Goal: Transaction & Acquisition: Purchase product/service

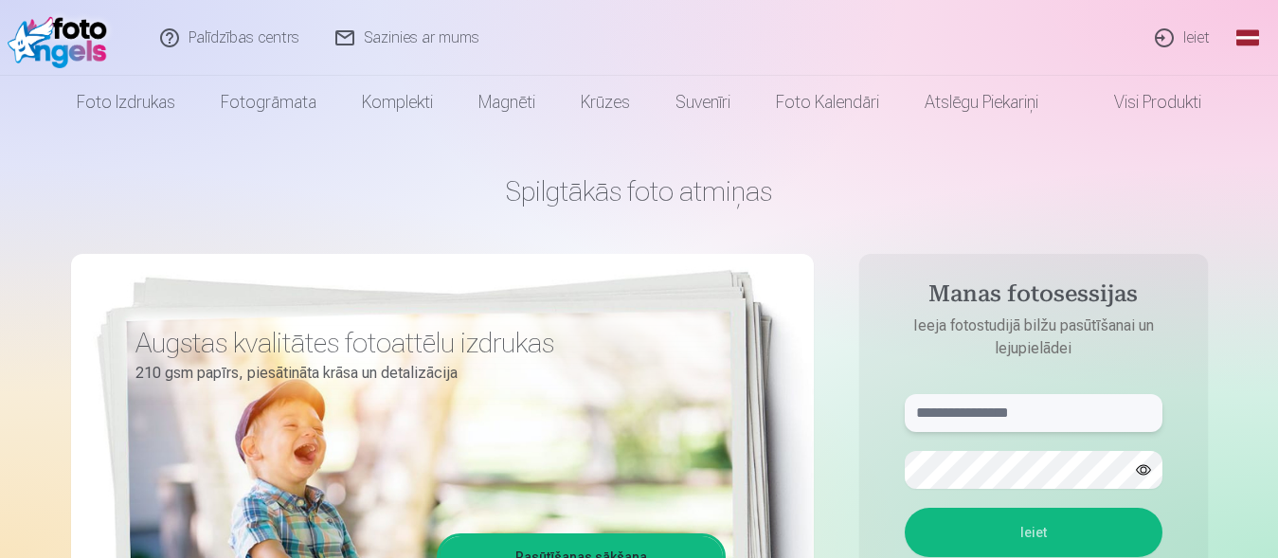
click at [1108, 421] on input "text" at bounding box center [1034, 413] width 258 height 38
type input "**********"
click at [1149, 474] on button "button" at bounding box center [1144, 470] width 36 height 36
click at [978, 534] on button "Ieiet" at bounding box center [1034, 532] width 258 height 49
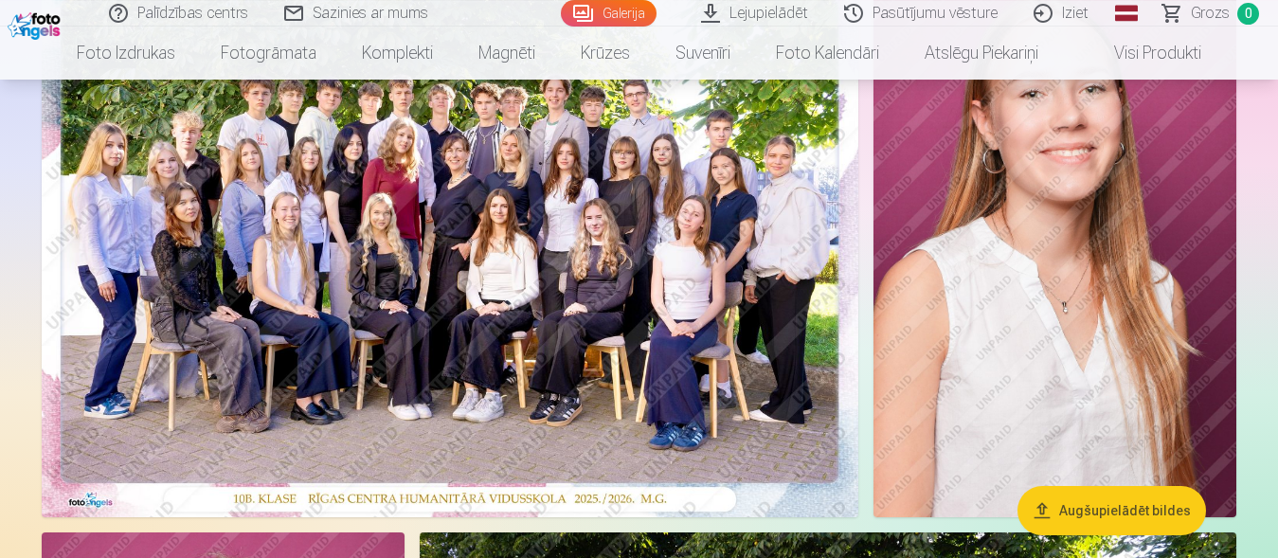
scroll to position [193, 0]
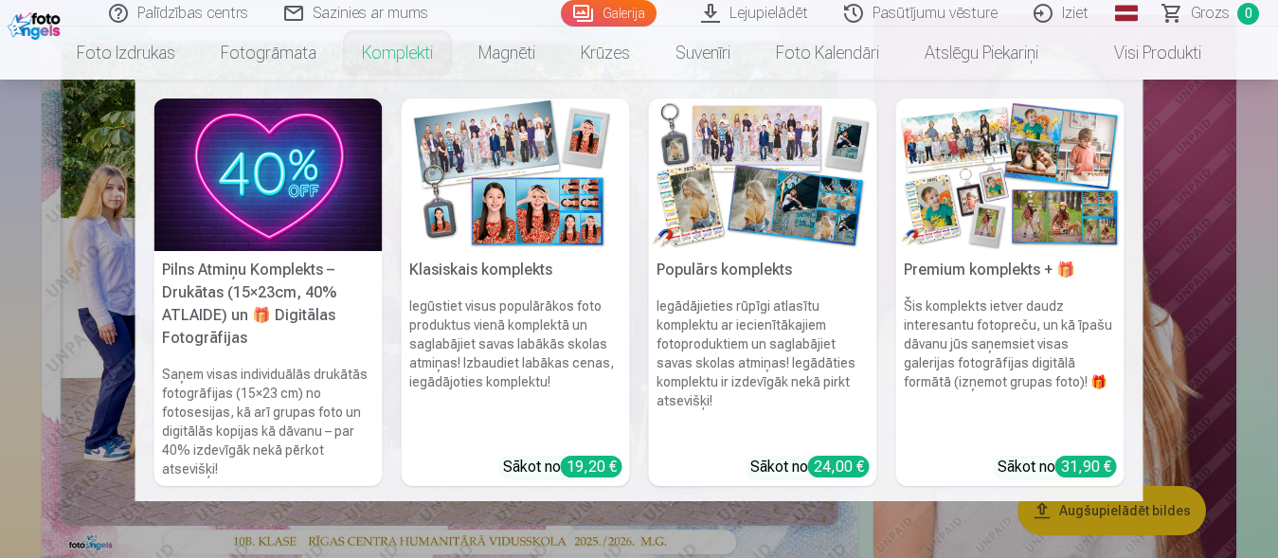
click at [380, 55] on link "Komplekti" at bounding box center [397, 53] width 117 height 53
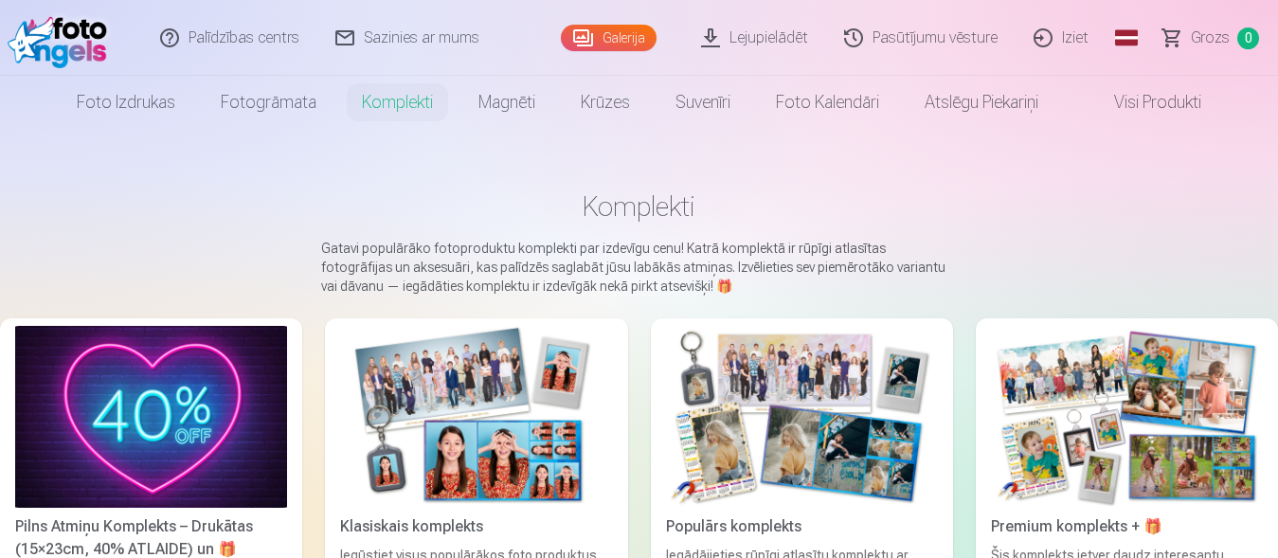
click at [168, 428] on img at bounding box center [151, 417] width 272 height 182
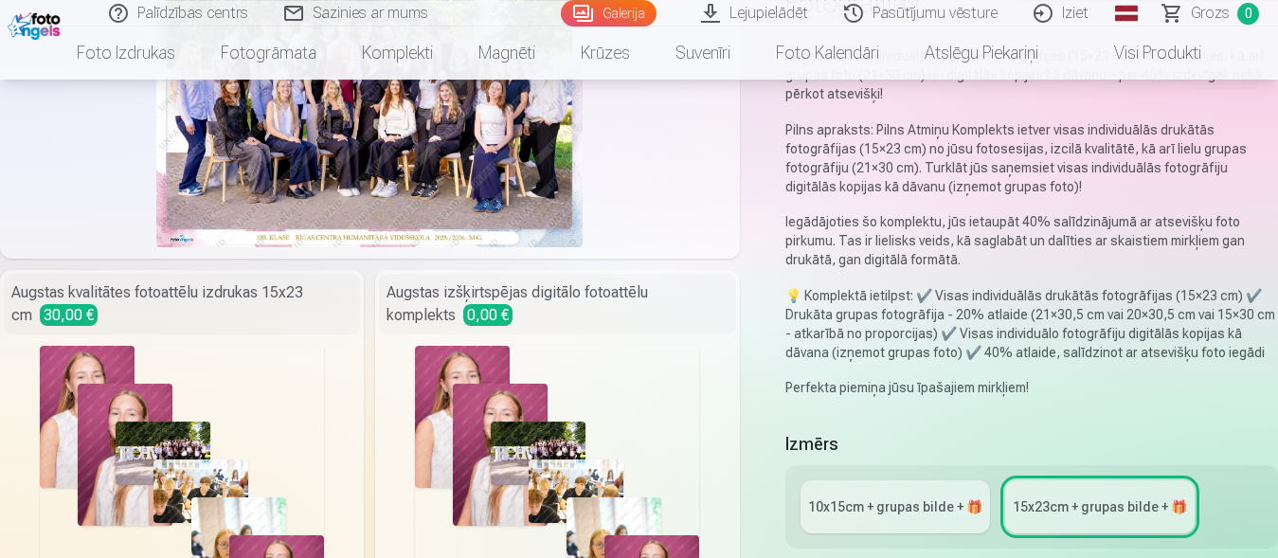
scroll to position [290, 0]
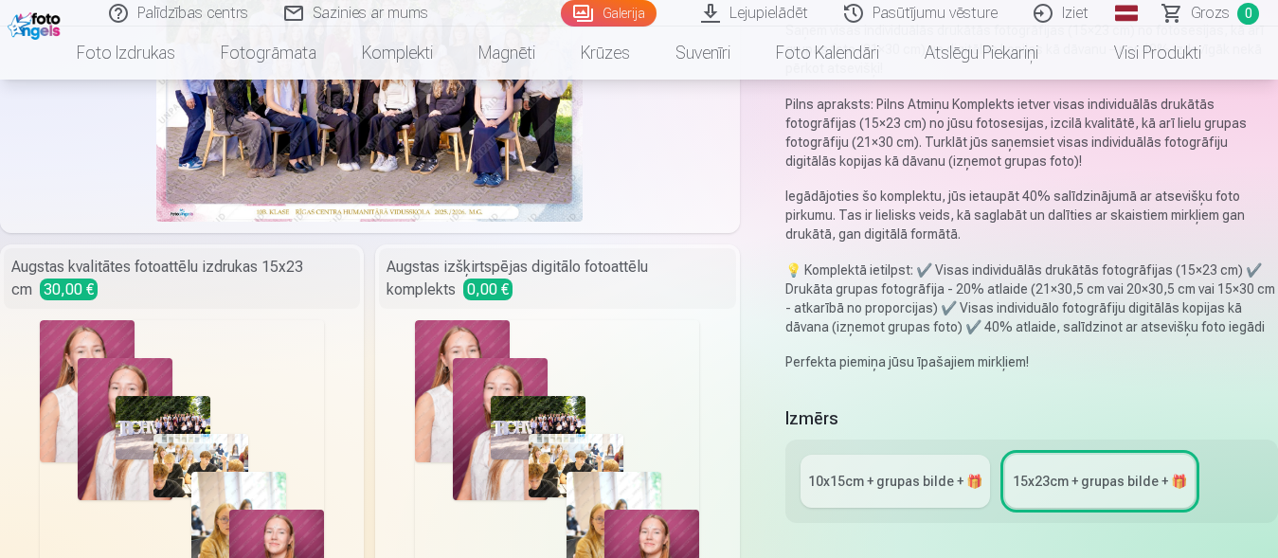
click at [576, 279] on div "Augstas izšķirtspējas digitālo fotoattēlu komplekts 0,00 €" at bounding box center [557, 278] width 356 height 61
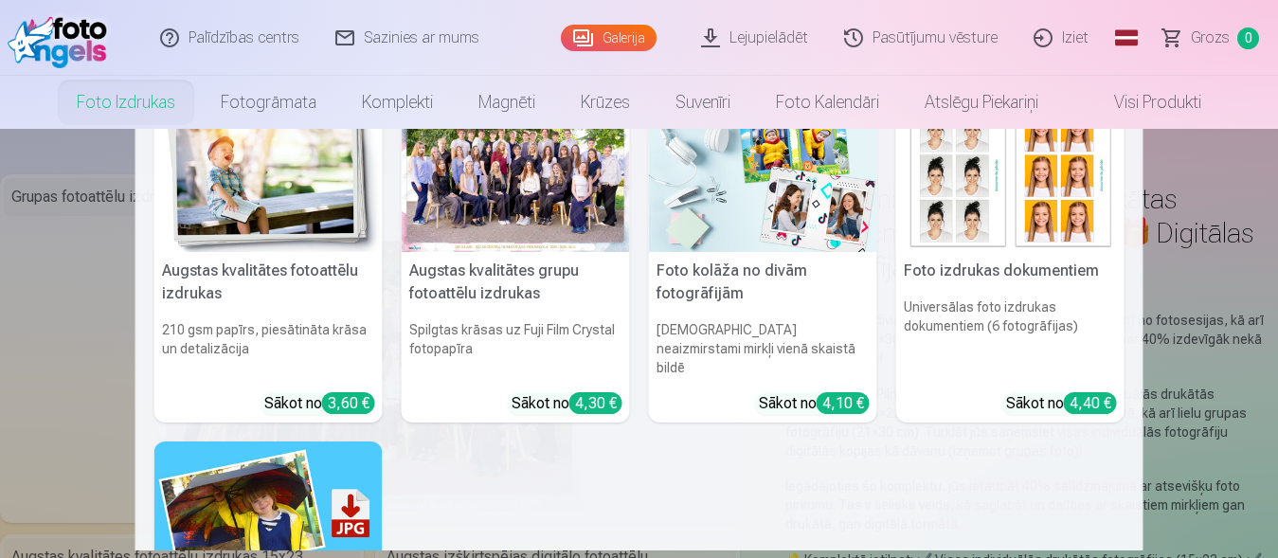
scroll to position [0, 0]
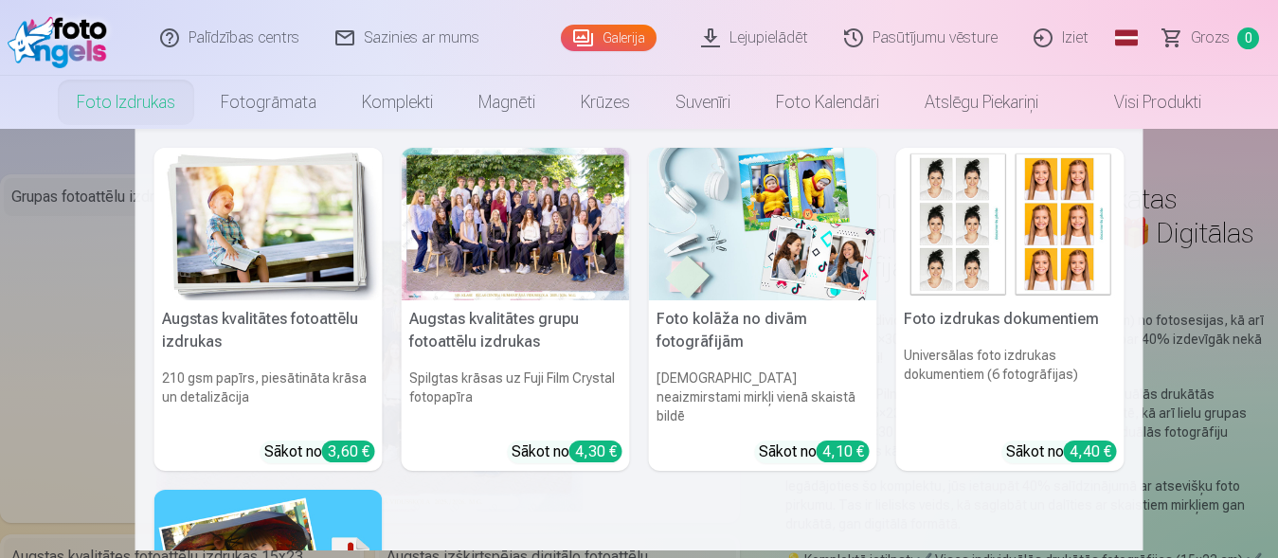
click at [738, 252] on img at bounding box center [763, 224] width 228 height 153
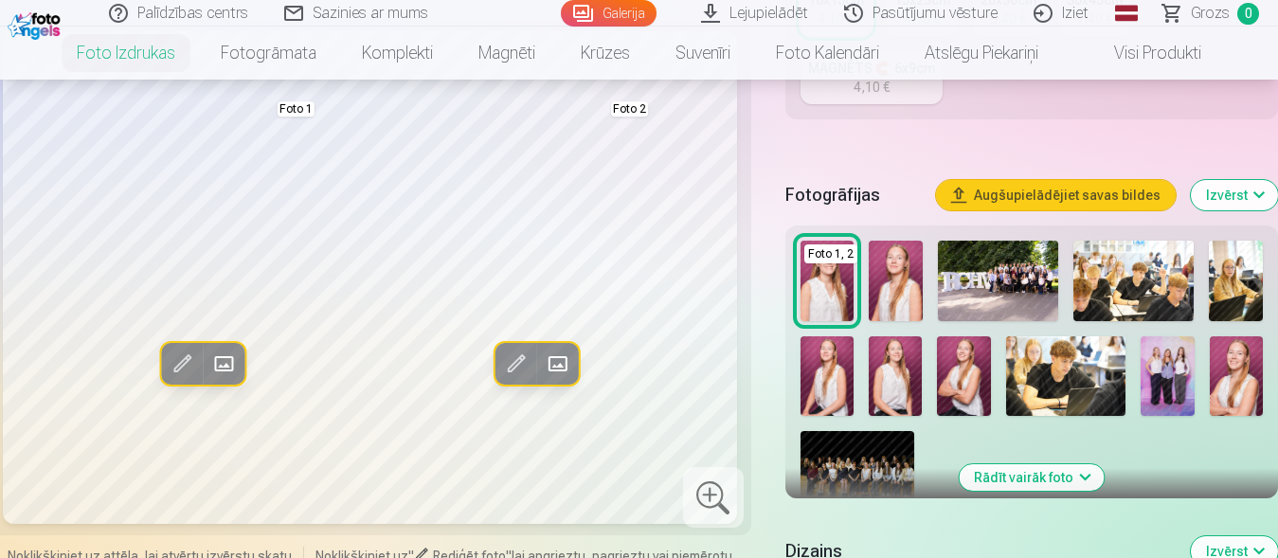
scroll to position [773, 0]
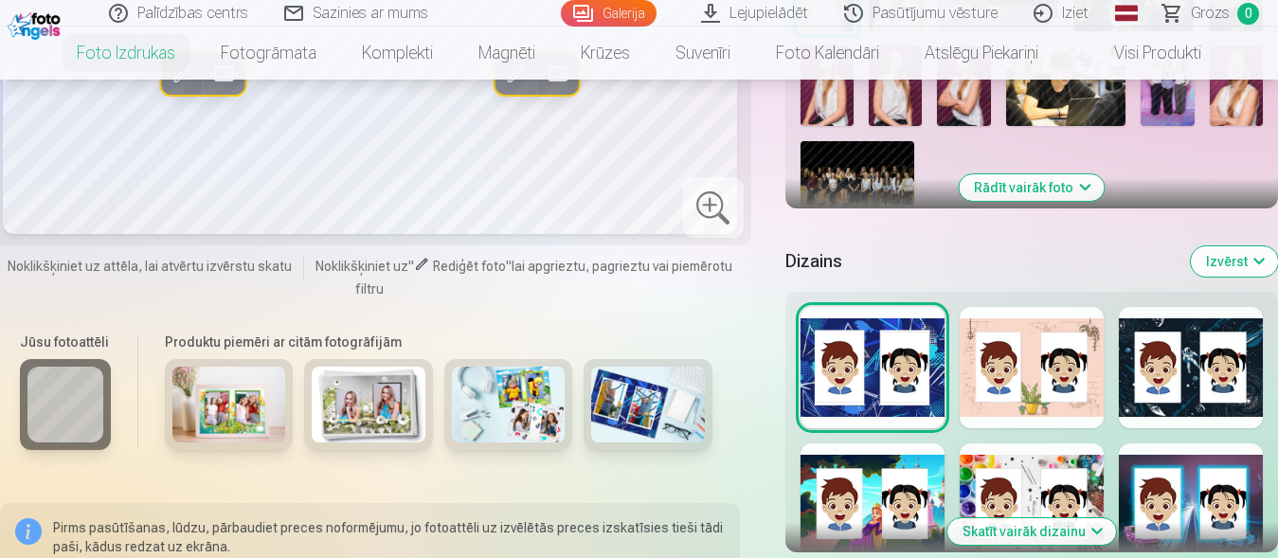
click at [241, 409] on img at bounding box center [229, 405] width 114 height 76
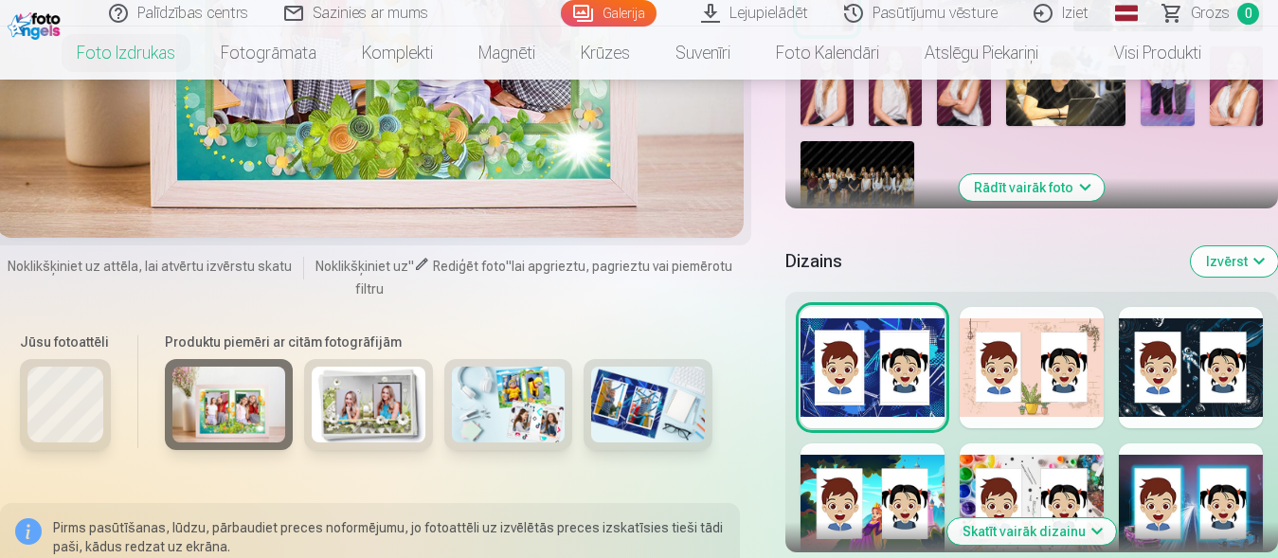
click at [381, 428] on img at bounding box center [369, 405] width 114 height 76
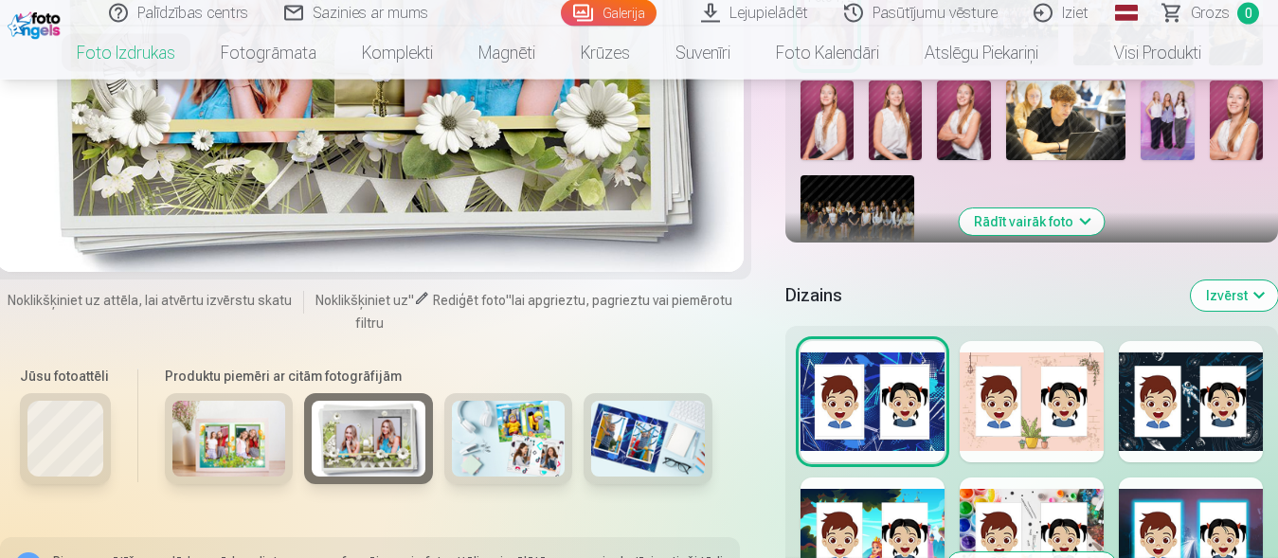
scroll to position [870, 0]
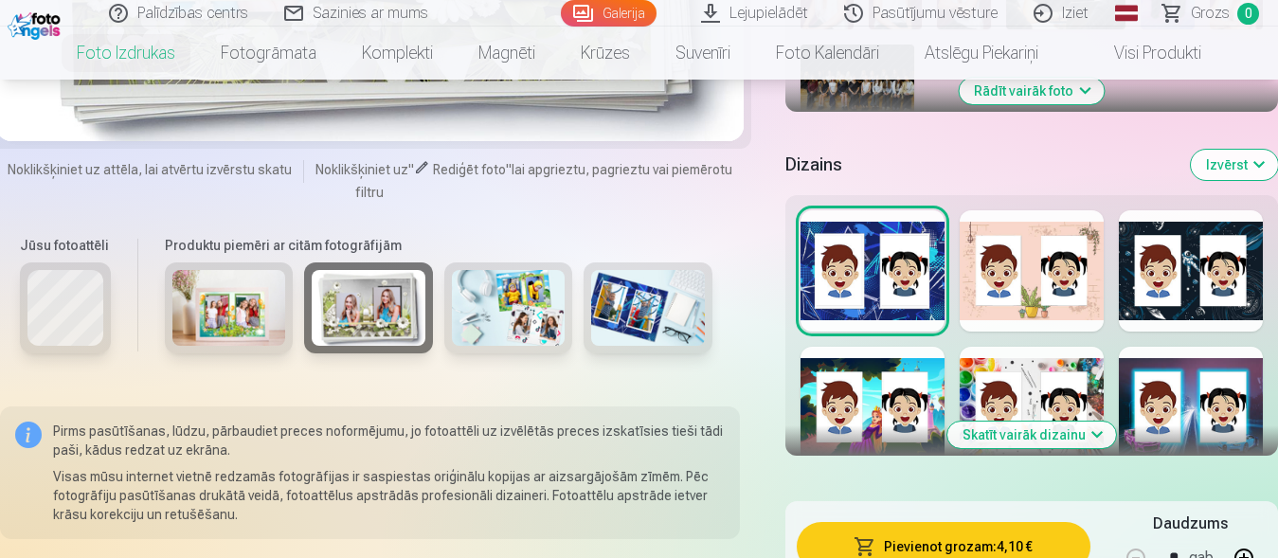
click at [541, 303] on img at bounding box center [509, 308] width 114 height 76
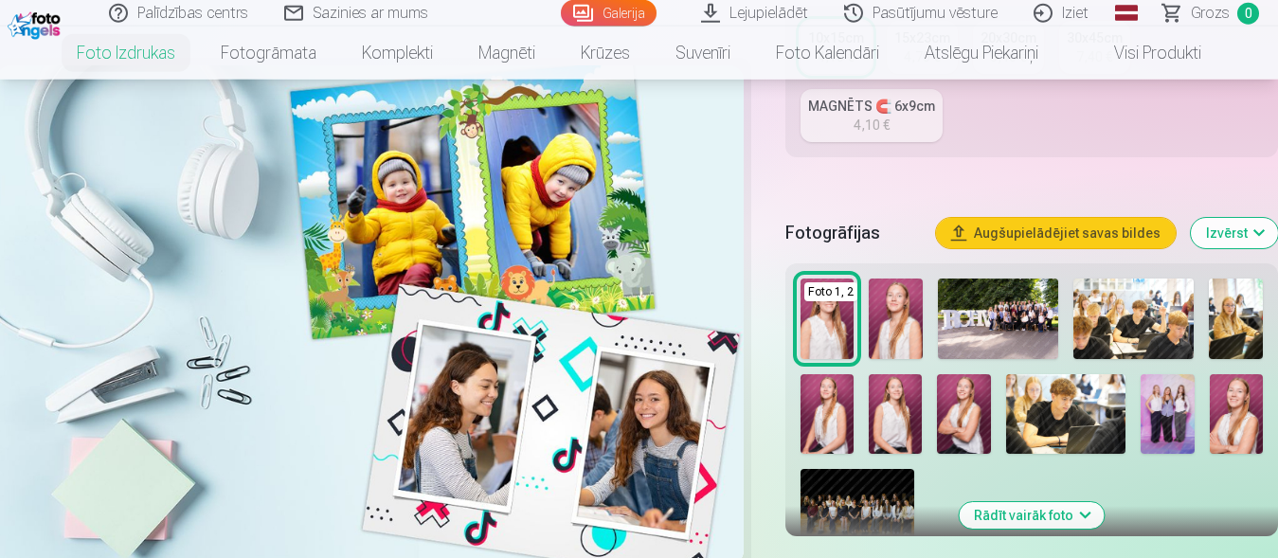
scroll to position [387, 0]
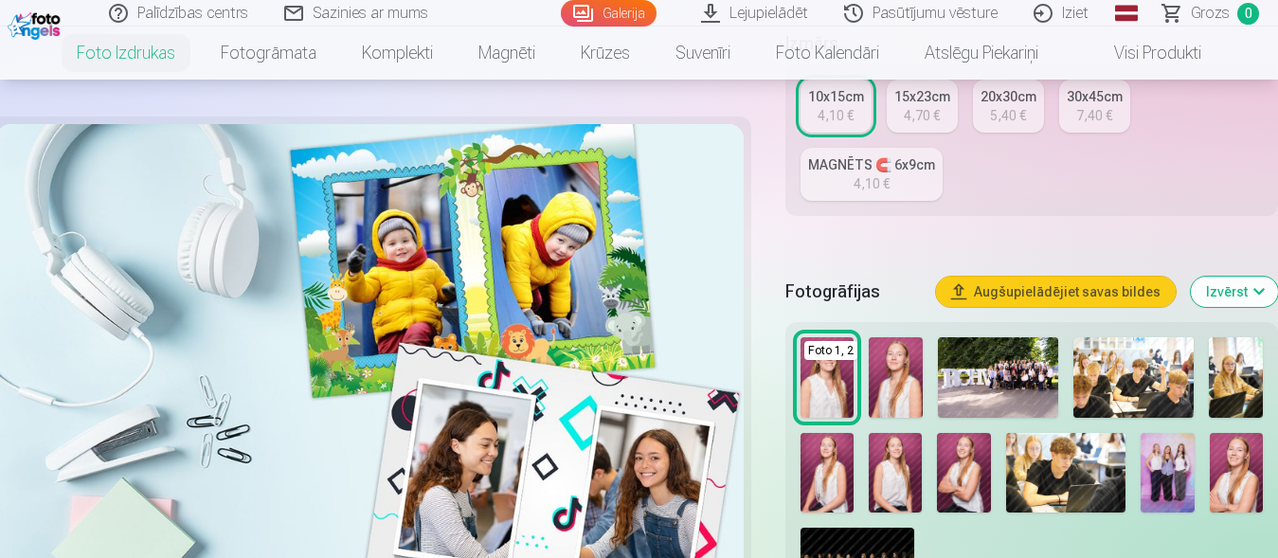
click at [909, 112] on div "4,70 €" at bounding box center [922, 115] width 36 height 19
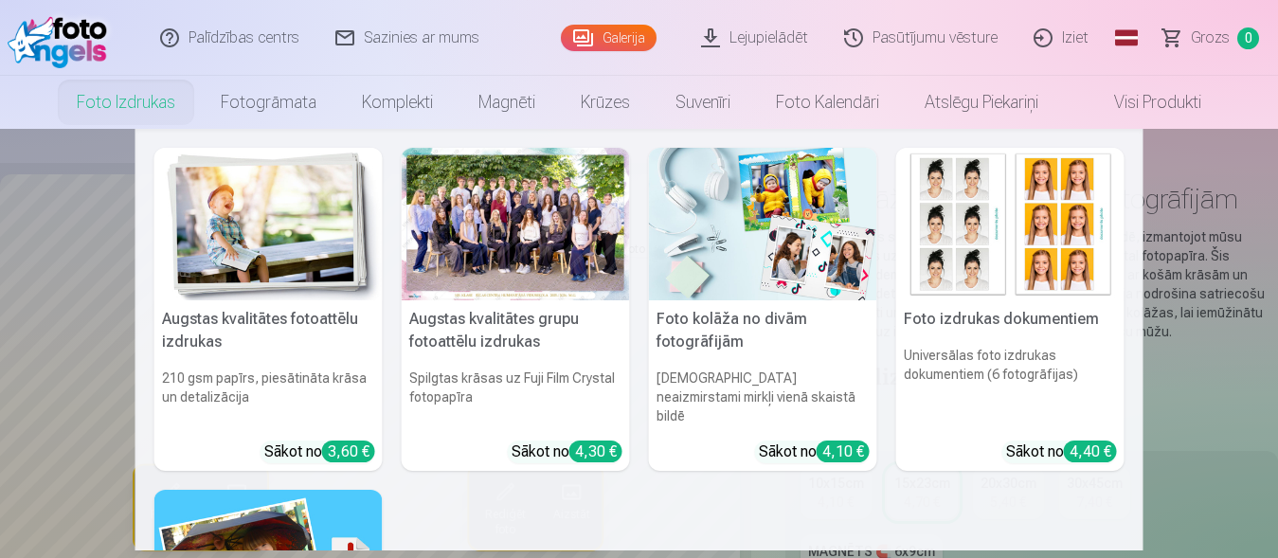
click at [232, 225] on img at bounding box center [268, 224] width 228 height 153
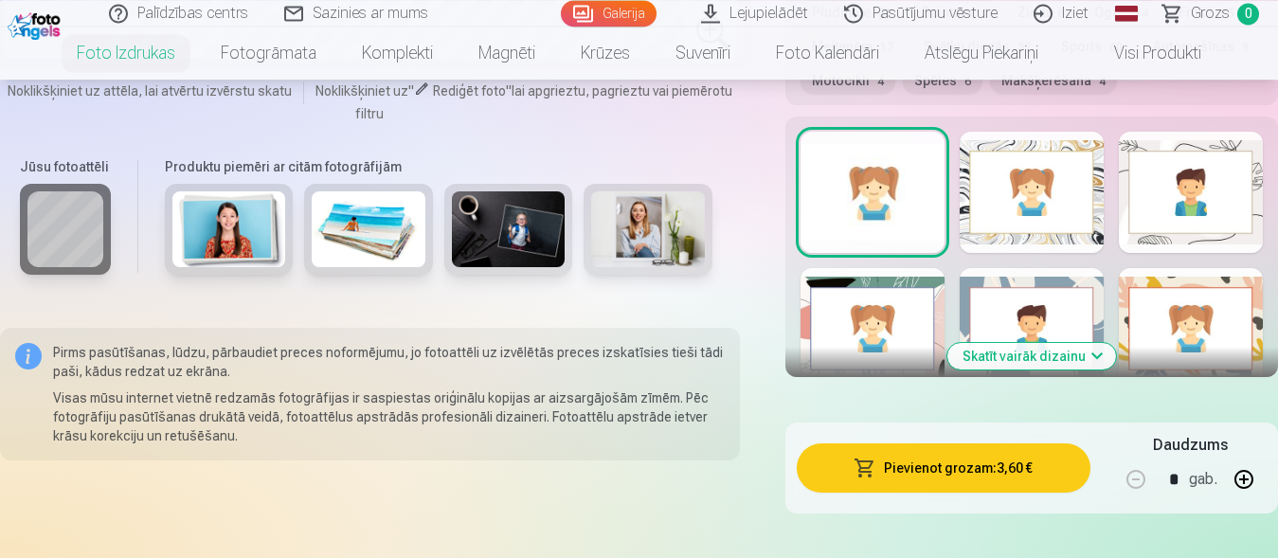
scroll to position [1256, 0]
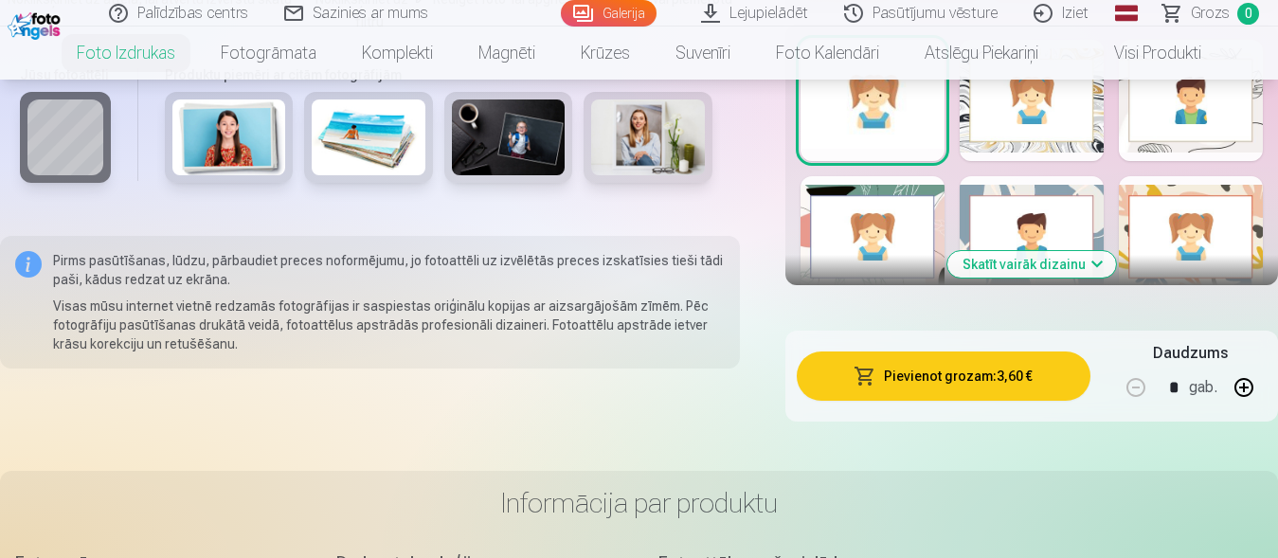
click at [1062, 261] on button "Skatīt vairāk dizainu" at bounding box center [1031, 264] width 169 height 27
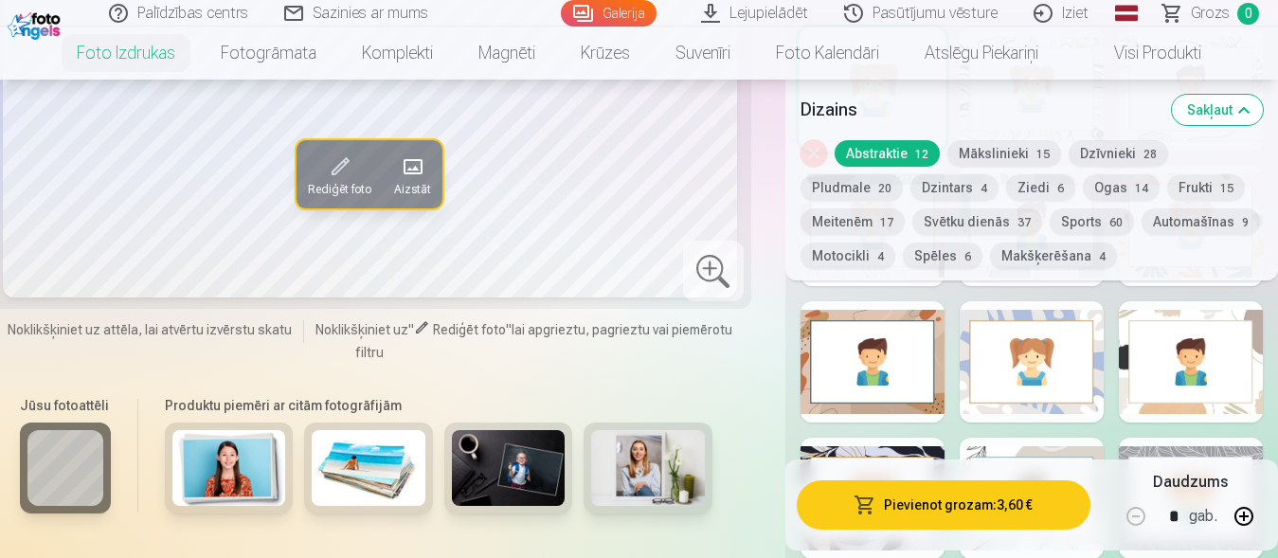
scroll to position [1450, 0]
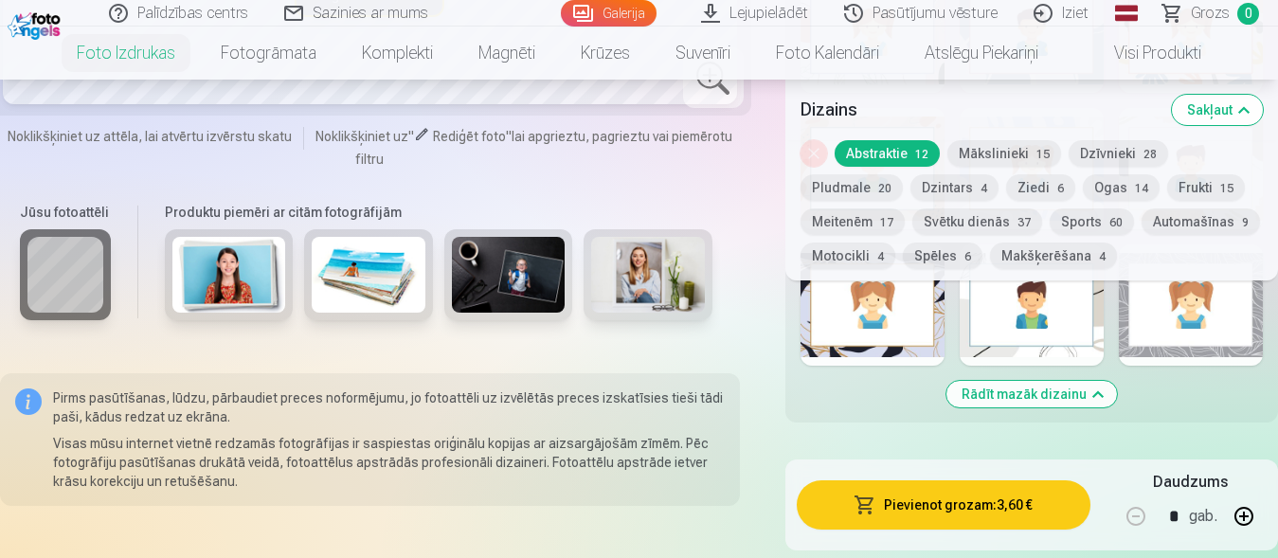
click at [670, 274] on img at bounding box center [648, 275] width 114 height 76
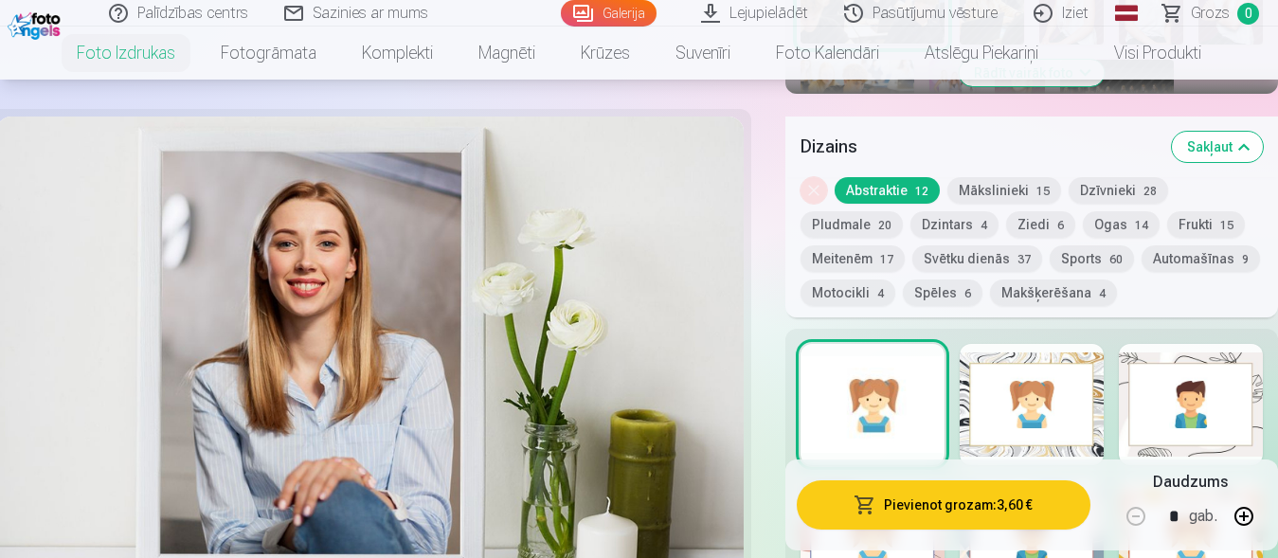
scroll to position [870, 0]
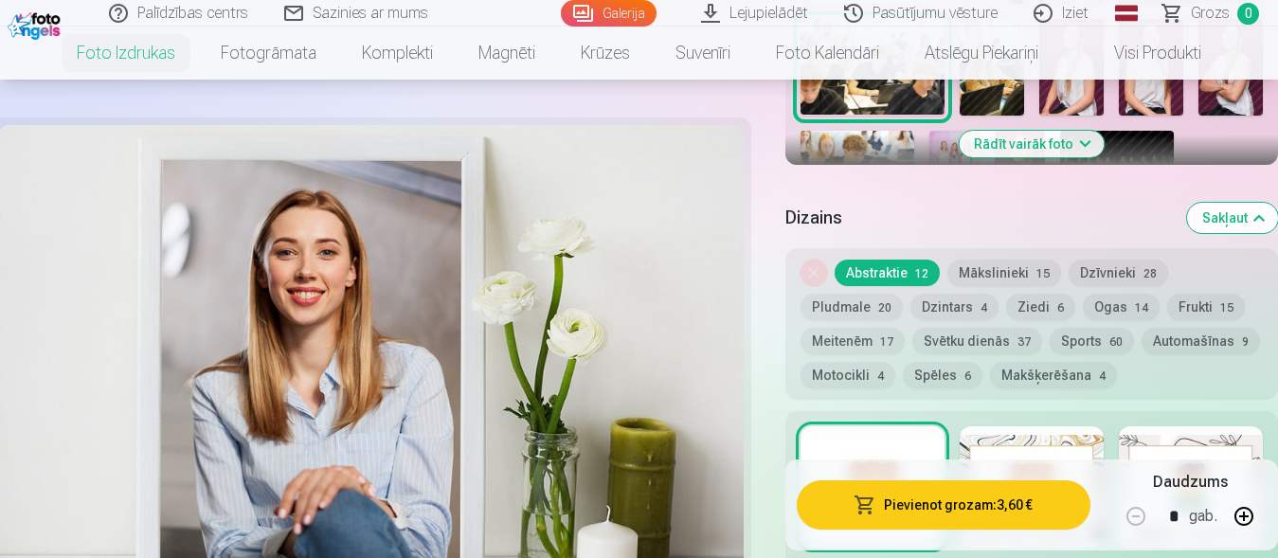
click at [980, 269] on button "Mākslinieki 15" at bounding box center [1004, 273] width 114 height 27
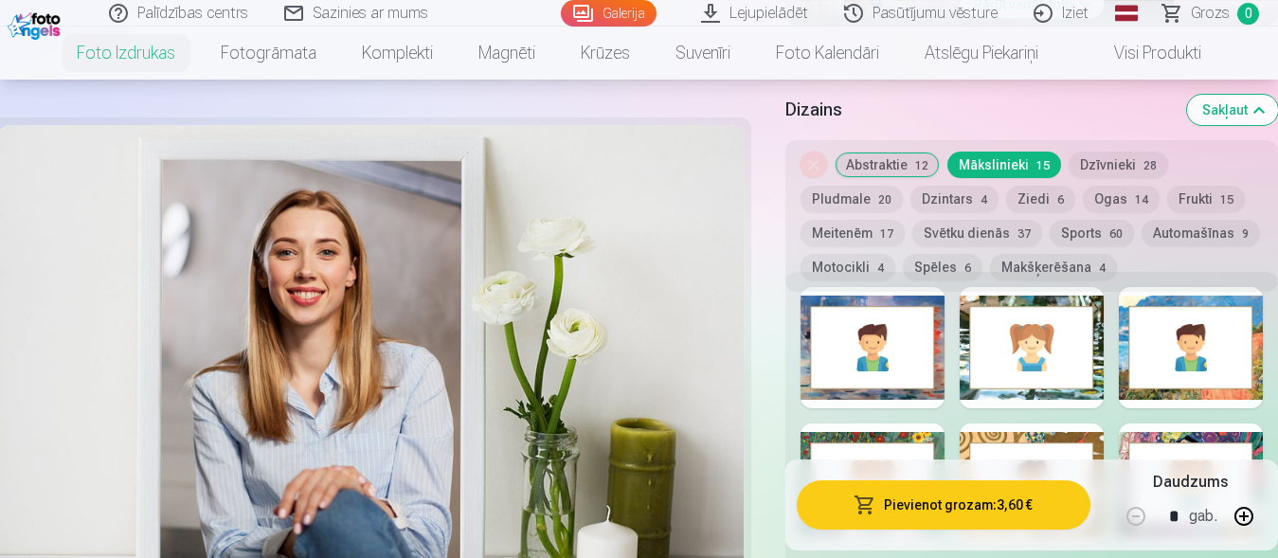
scroll to position [1063, 0]
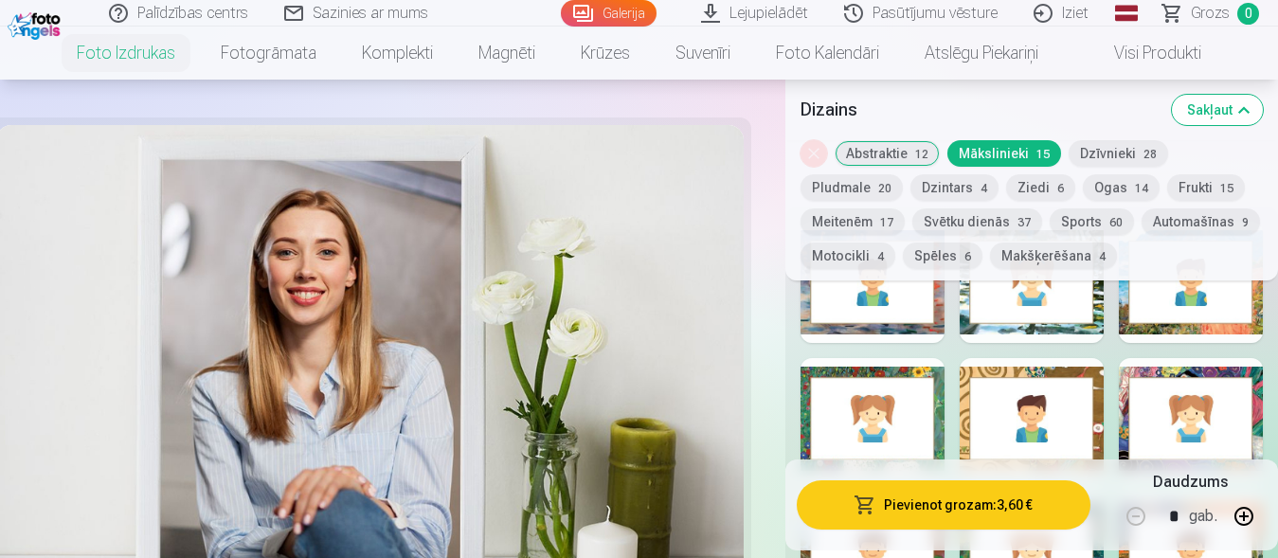
click at [860, 315] on div at bounding box center [873, 282] width 144 height 121
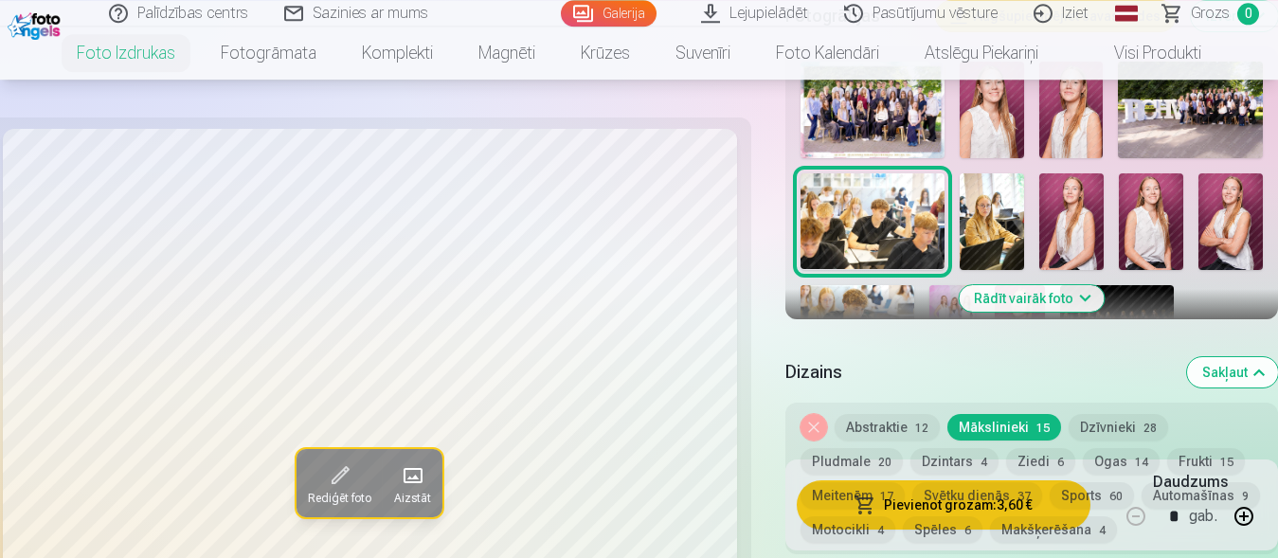
scroll to position [676, 0]
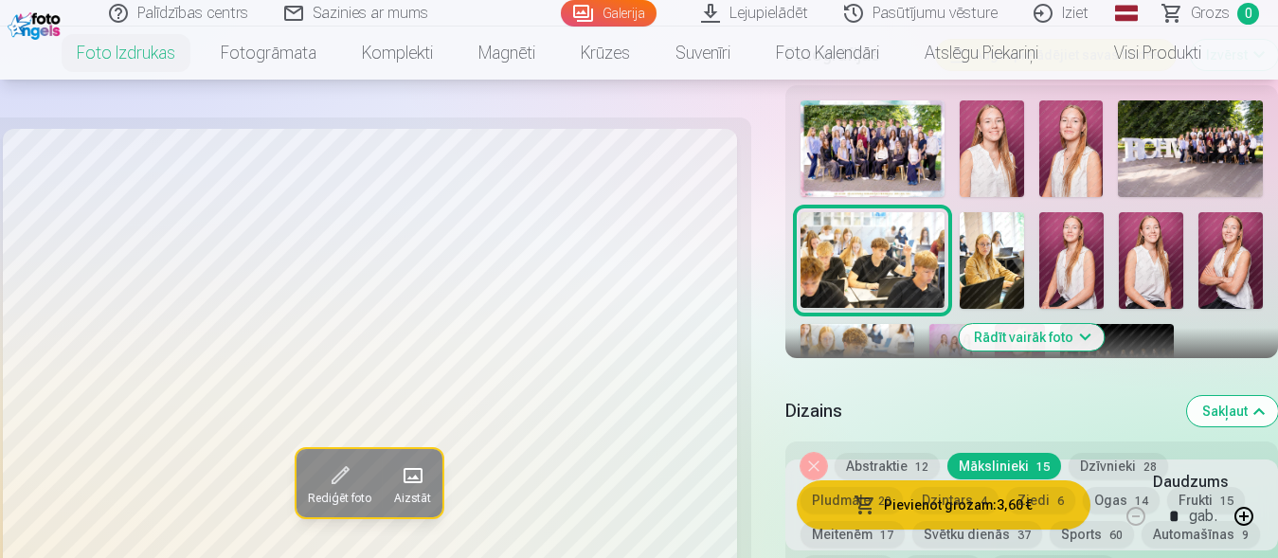
click at [1004, 153] on img at bounding box center [992, 148] width 64 height 97
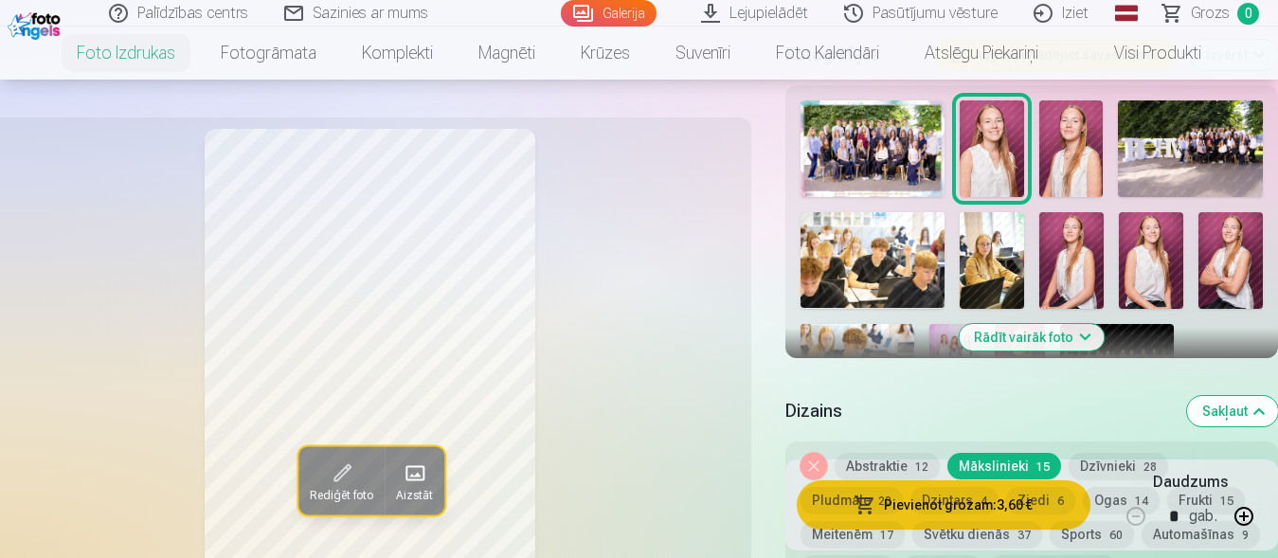
click at [1075, 279] on img at bounding box center [1071, 260] width 64 height 97
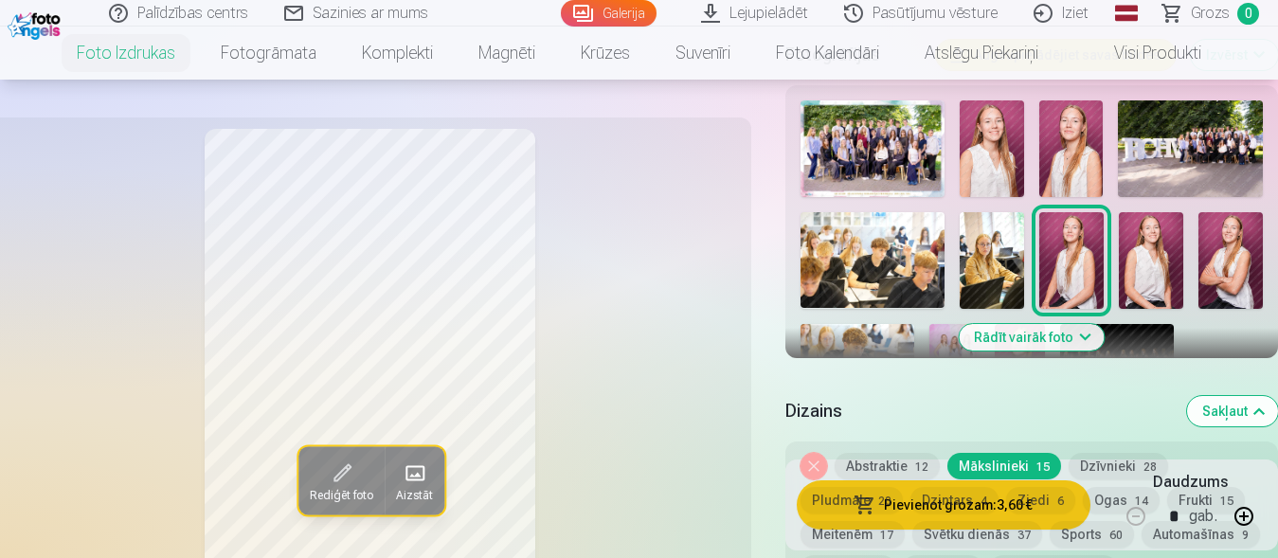
click at [1152, 256] on img at bounding box center [1151, 260] width 64 height 97
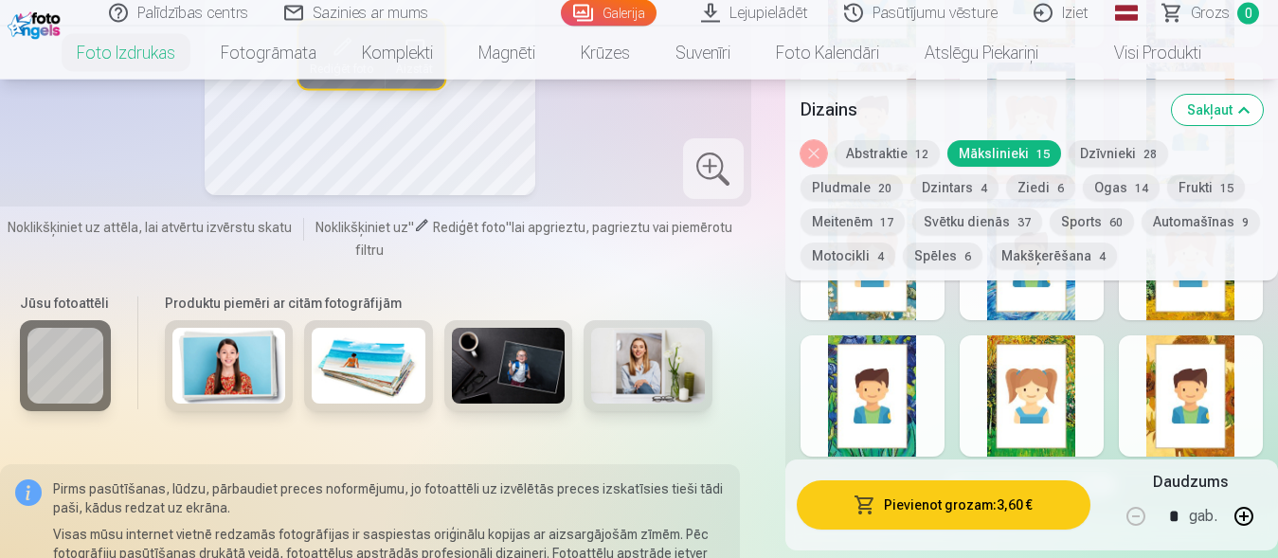
scroll to position [1546, 0]
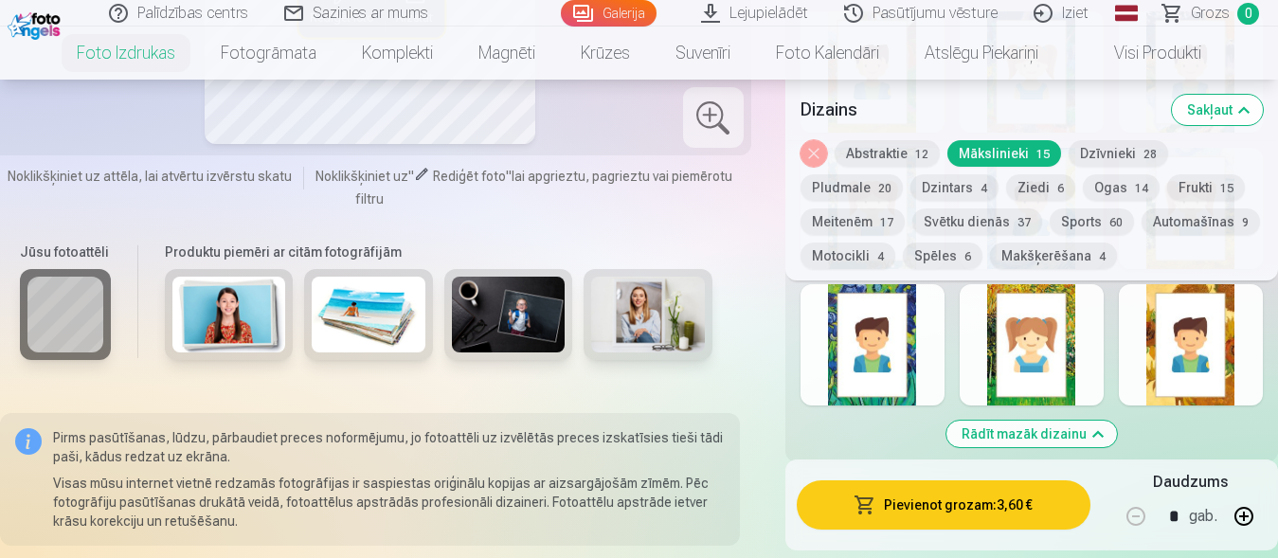
click at [859, 361] on div at bounding box center [873, 344] width 144 height 121
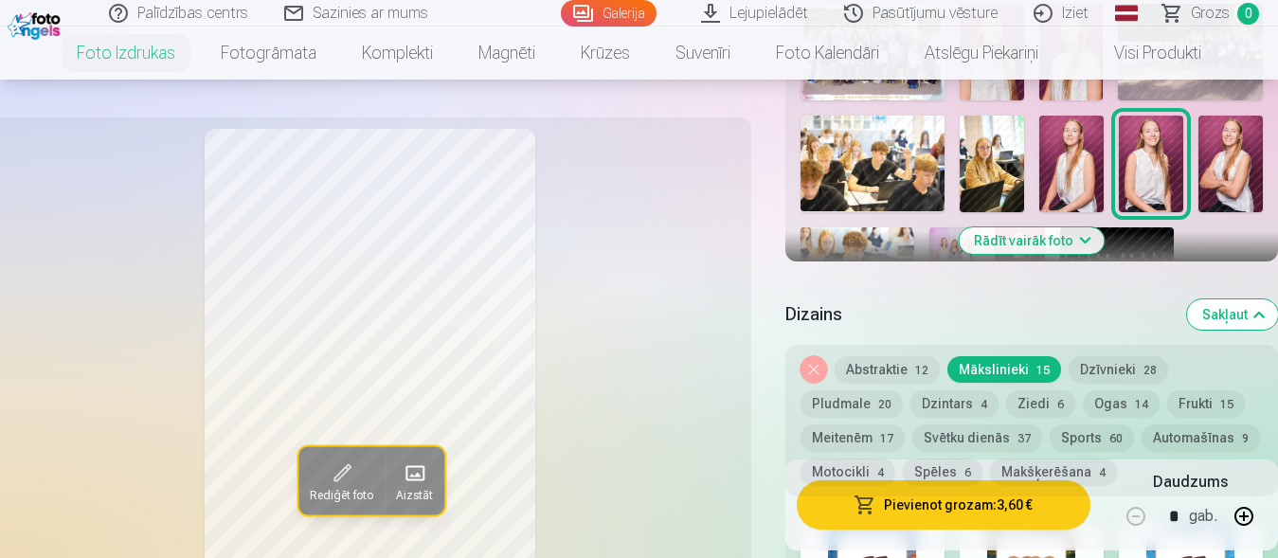
scroll to position [580, 0]
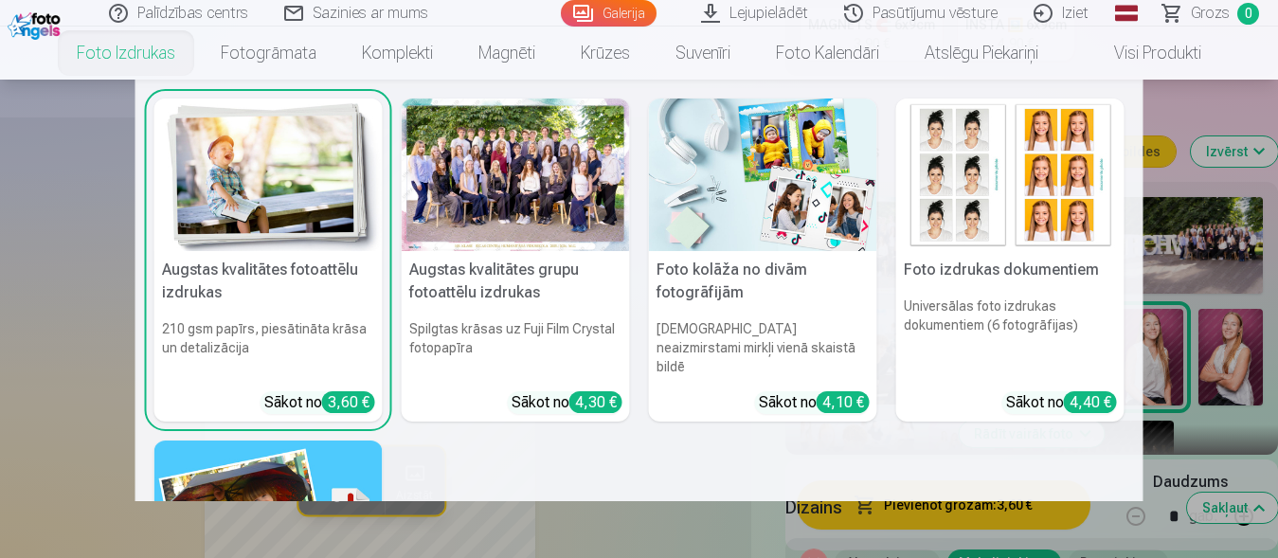
click at [1002, 193] on img at bounding box center [1010, 175] width 228 height 153
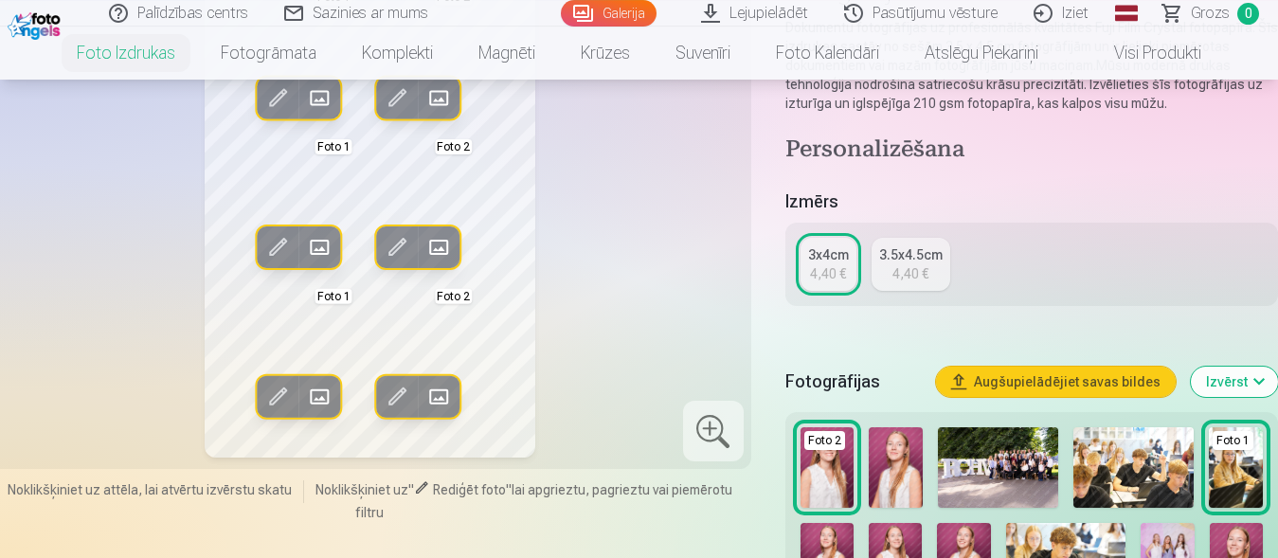
scroll to position [290, 0]
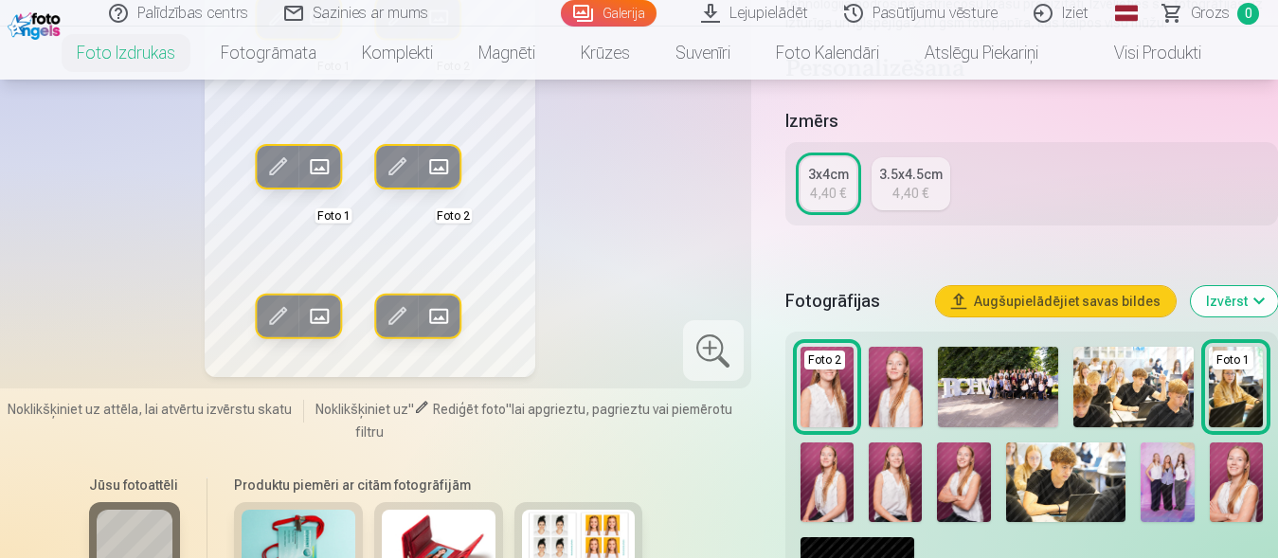
click at [906, 190] on div "4,40 €" at bounding box center [910, 193] width 36 height 19
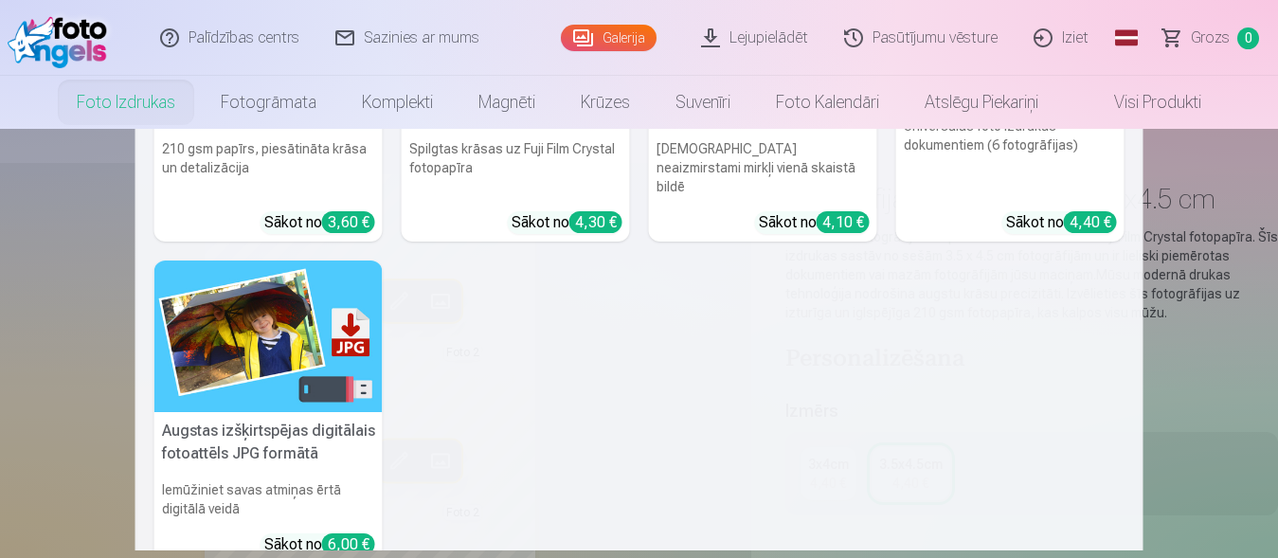
scroll to position [273, 0]
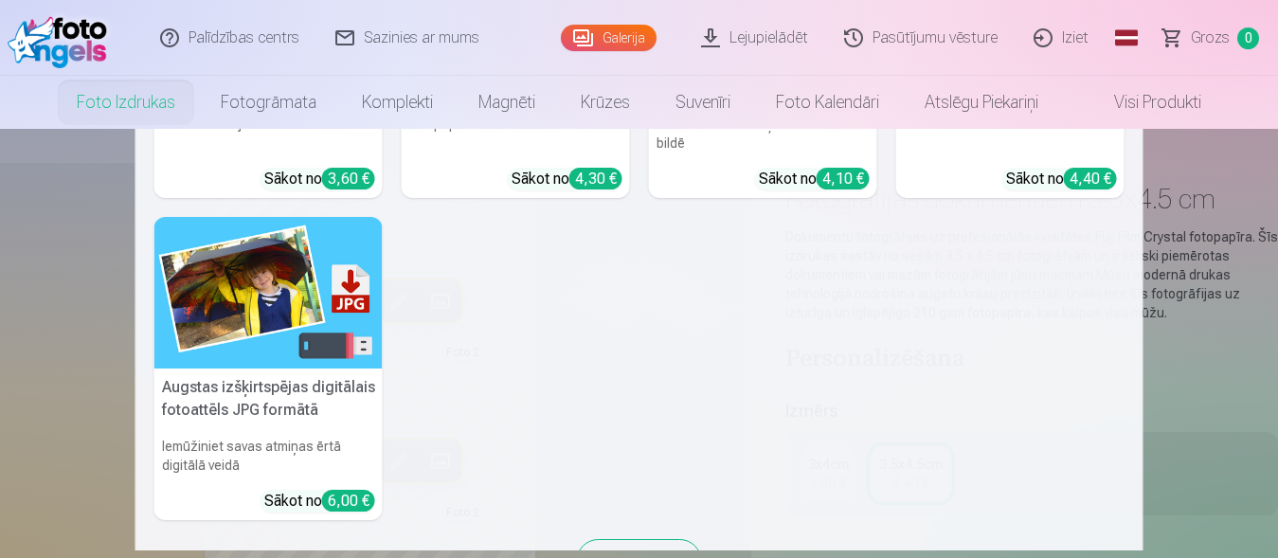
click at [212, 255] on img at bounding box center [268, 293] width 228 height 153
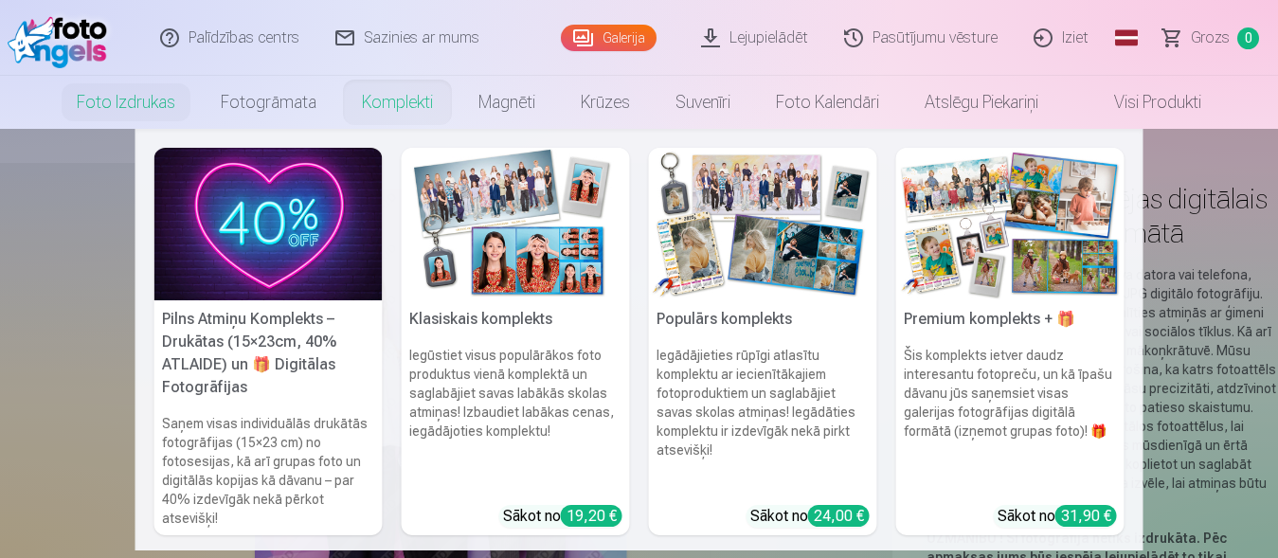
click at [787, 265] on img at bounding box center [763, 224] width 228 height 153
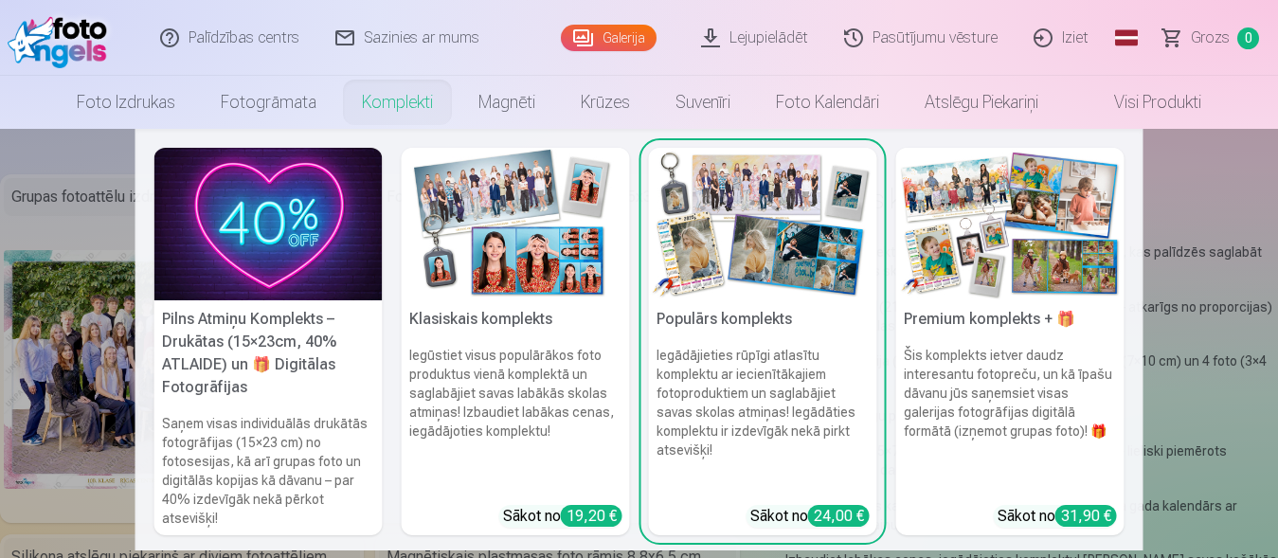
click at [458, 194] on img at bounding box center [516, 224] width 228 height 153
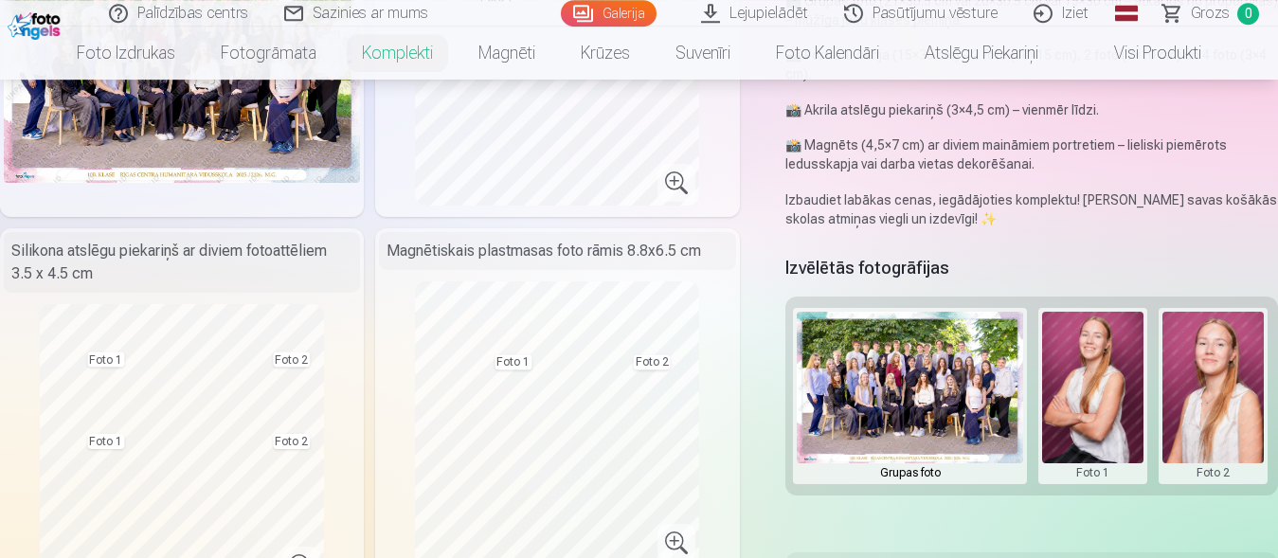
scroll to position [193, 0]
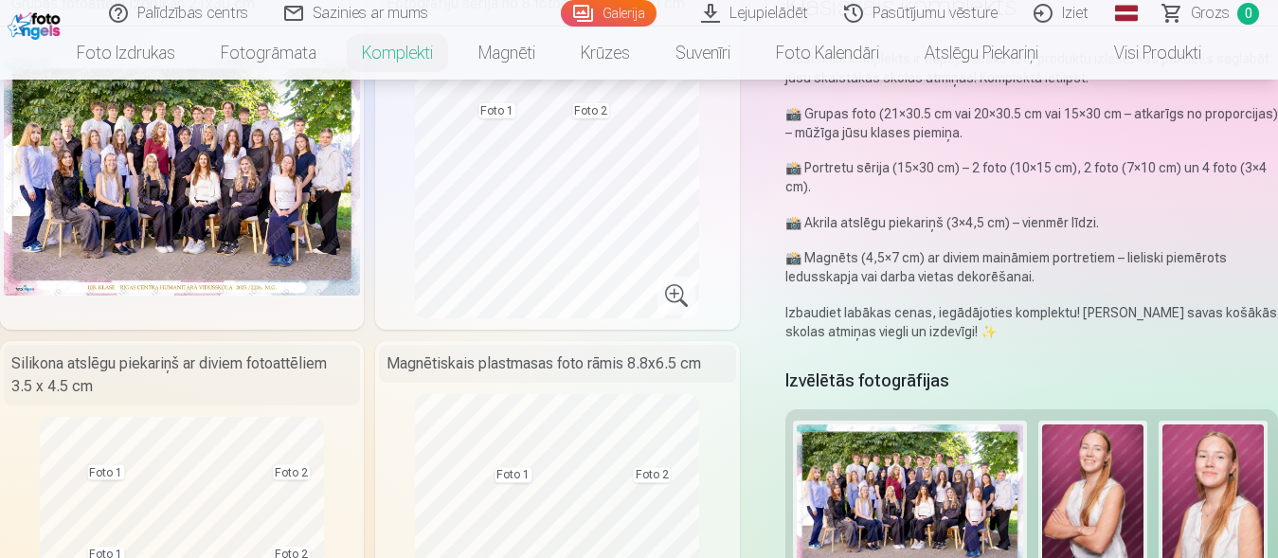
click at [1105, 459] on button at bounding box center [1092, 508] width 101 height 169
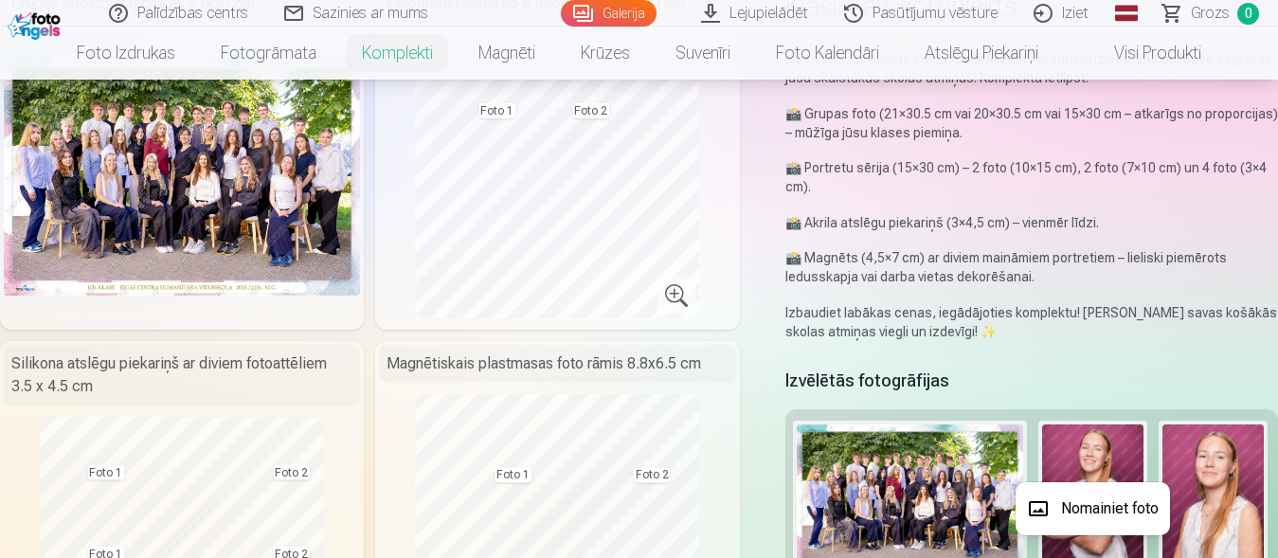
click at [1092, 513] on button "Nomainiet foto" at bounding box center [1093, 508] width 154 height 53
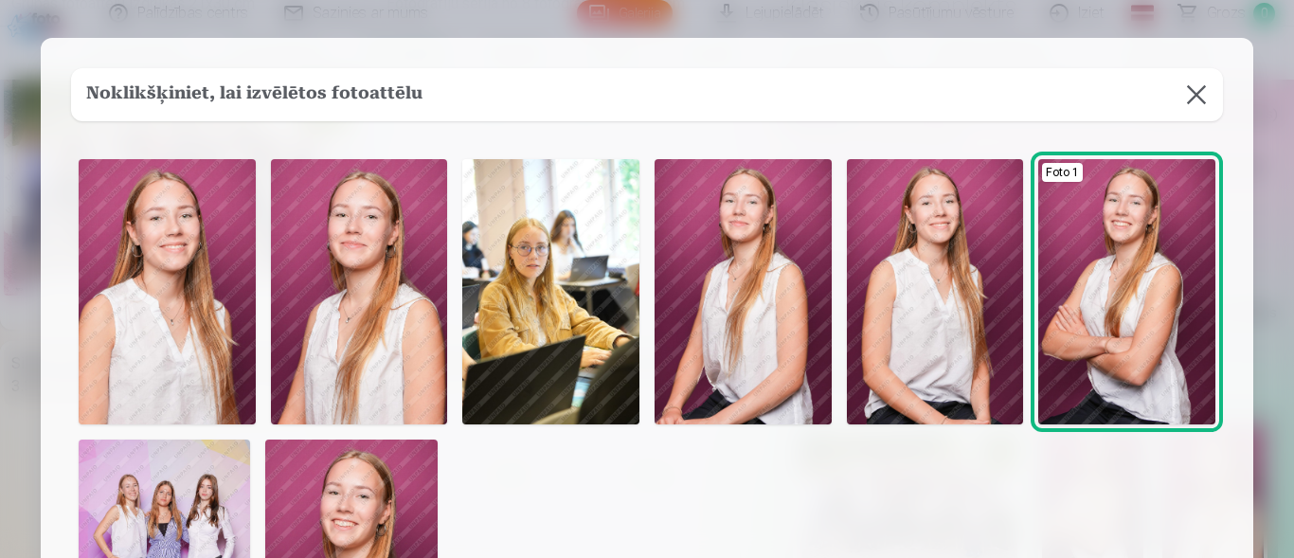
click at [176, 279] on img at bounding box center [167, 291] width 177 height 265
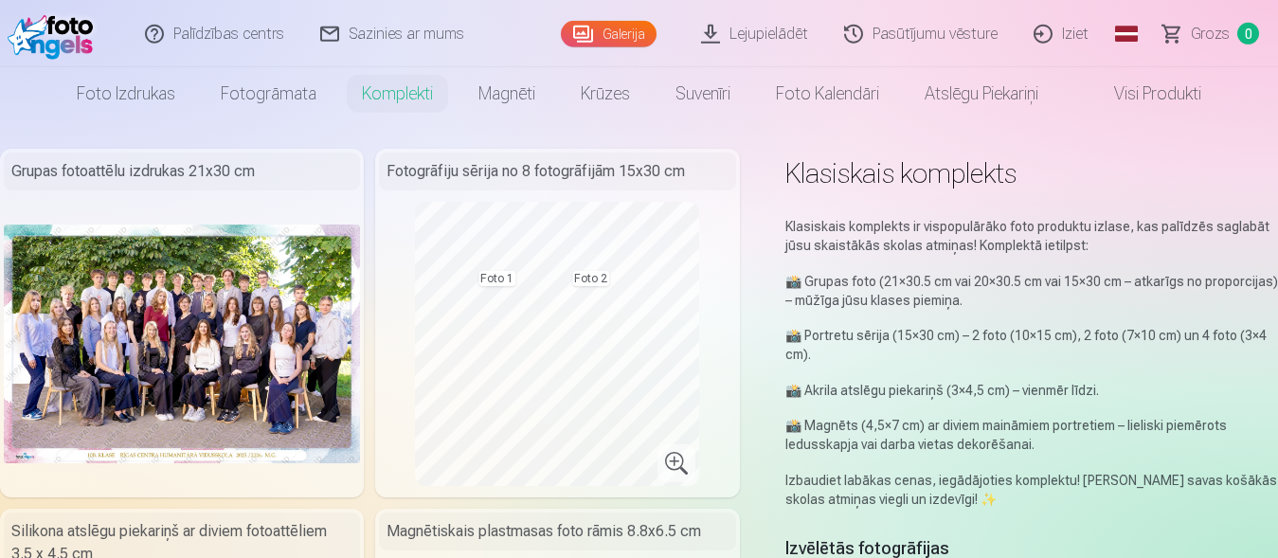
scroll to position [0, 0]
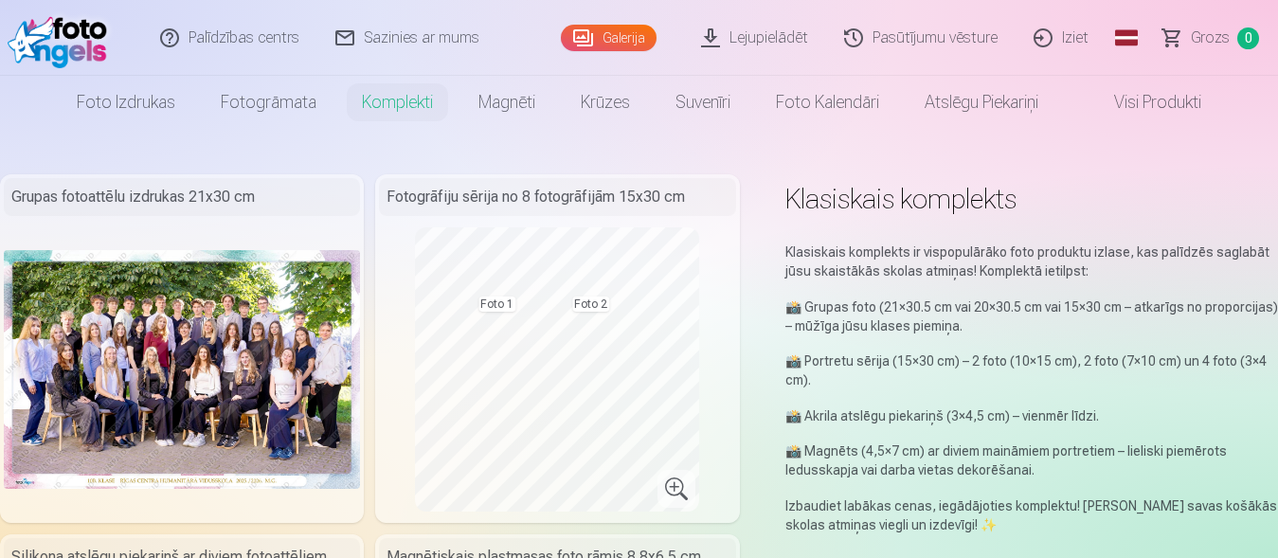
click at [143, 112] on link "Foto izdrukas" at bounding box center [126, 102] width 144 height 53
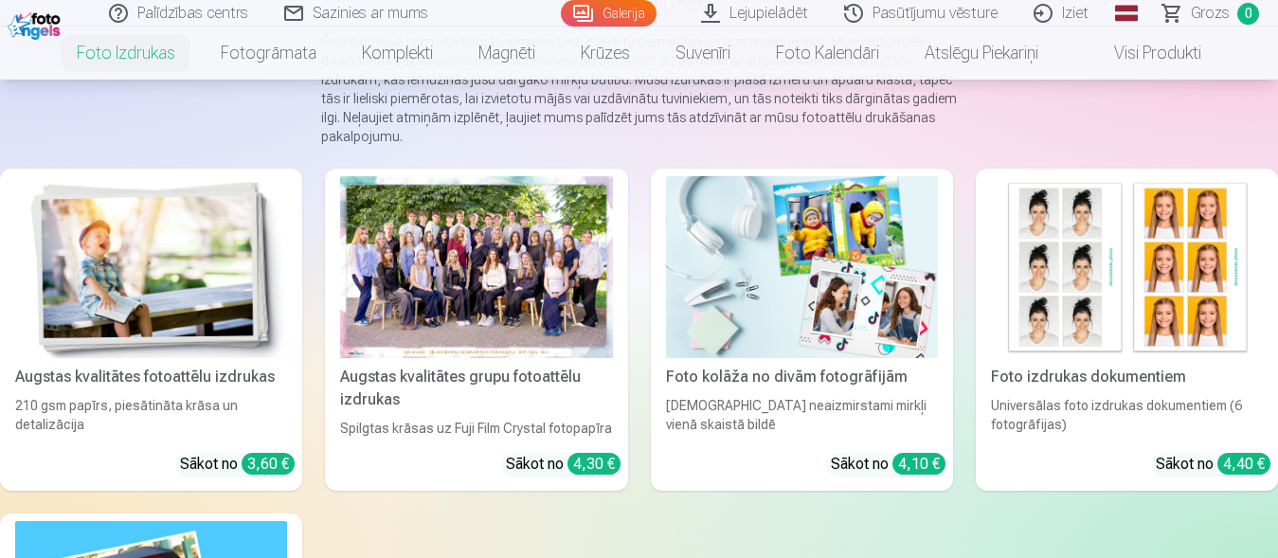
scroll to position [193, 0]
